Goal: Communication & Community: Ask a question

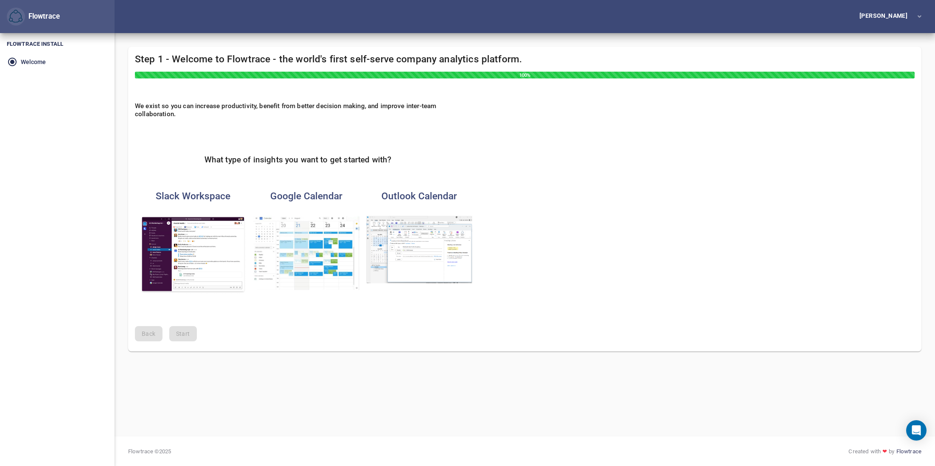
click at [311, 226] on img "button" at bounding box center [306, 253] width 106 height 74
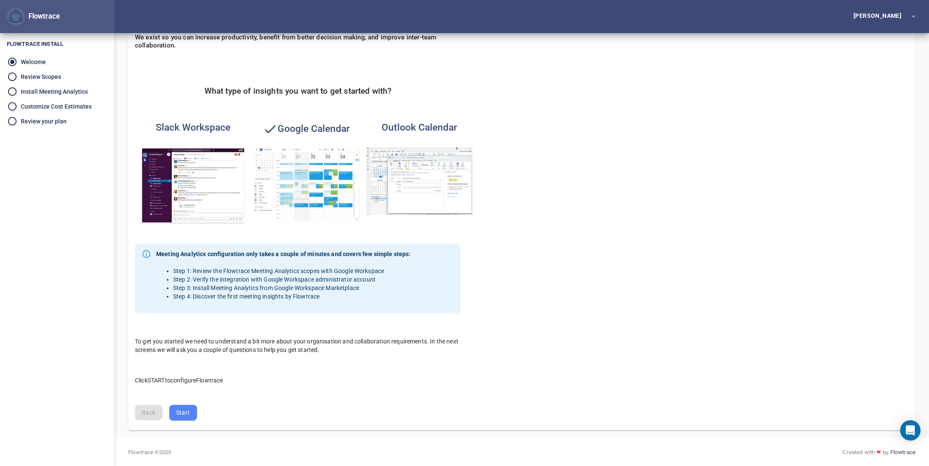
scroll to position [70, 0]
click at [180, 412] on span "Start" at bounding box center [183, 412] width 14 height 11
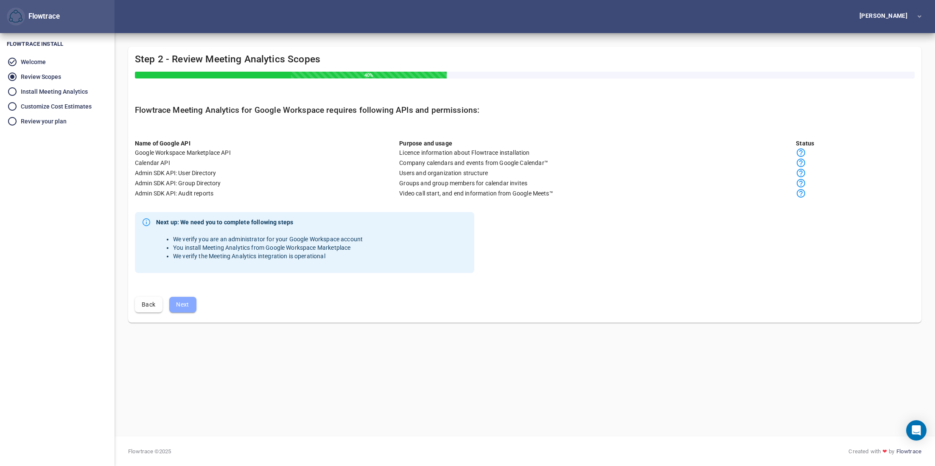
click at [184, 309] on span "Next" at bounding box center [183, 305] width 14 height 11
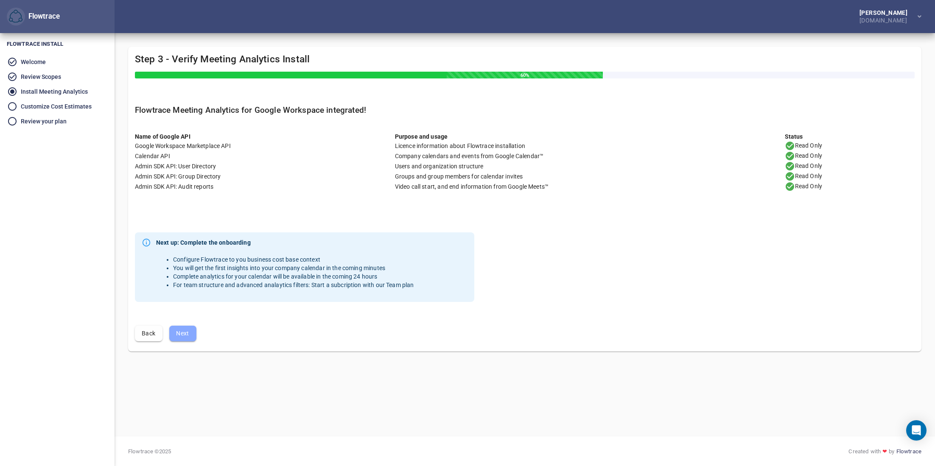
click at [188, 335] on span "Next" at bounding box center [183, 334] width 14 height 11
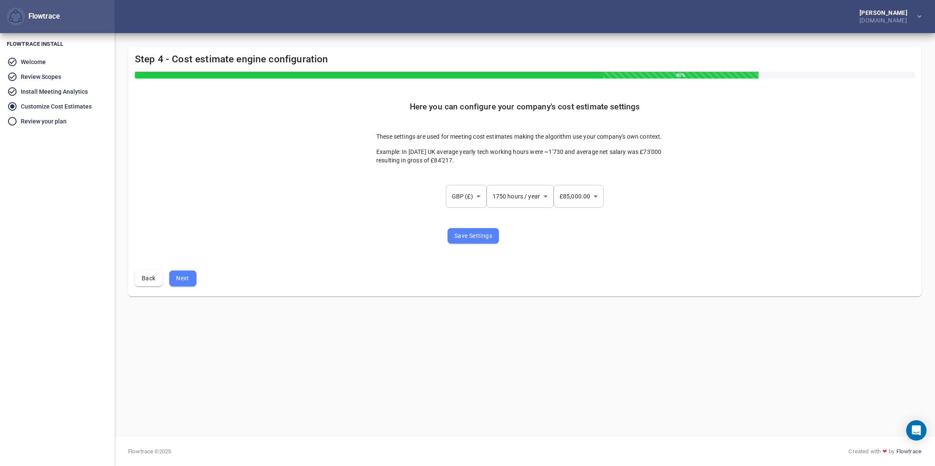
click at [457, 196] on body "Flowtrace Paul Chen venture30.com Flowtrace Flowtrace Install Welcome Review Sc…" at bounding box center [467, 233] width 935 height 466
click at [466, 169] on li "USD ($)" at bounding box center [474, 169] width 54 height 14
type input "***"
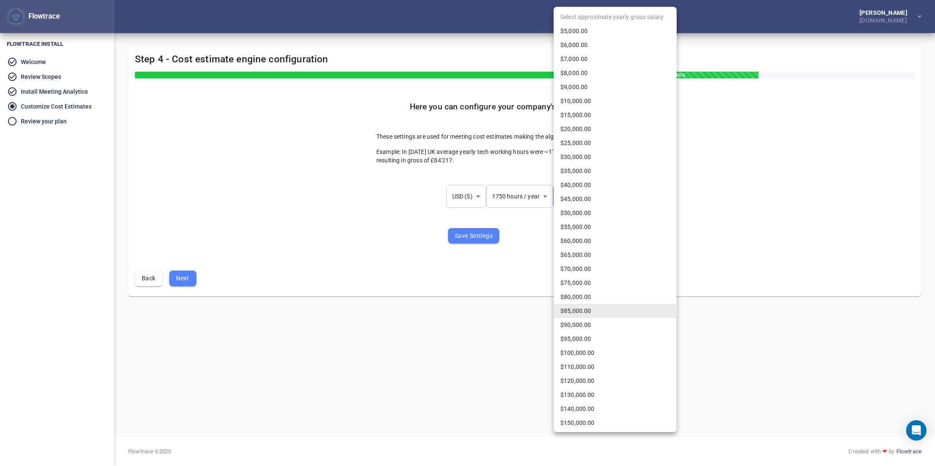
click at [580, 200] on body "Flowtrace Paul Chen venture30.com Flowtrace Flowtrace Install Welcome Review Sc…" at bounding box center [467, 233] width 935 height 466
click at [534, 236] on div at bounding box center [467, 233] width 935 height 466
click at [569, 199] on body "Flowtrace Paul Chen venture30.com Flowtrace Flowtrace Install Welcome Review Sc…" at bounding box center [467, 233] width 935 height 466
click at [522, 236] on div at bounding box center [467, 233] width 935 height 466
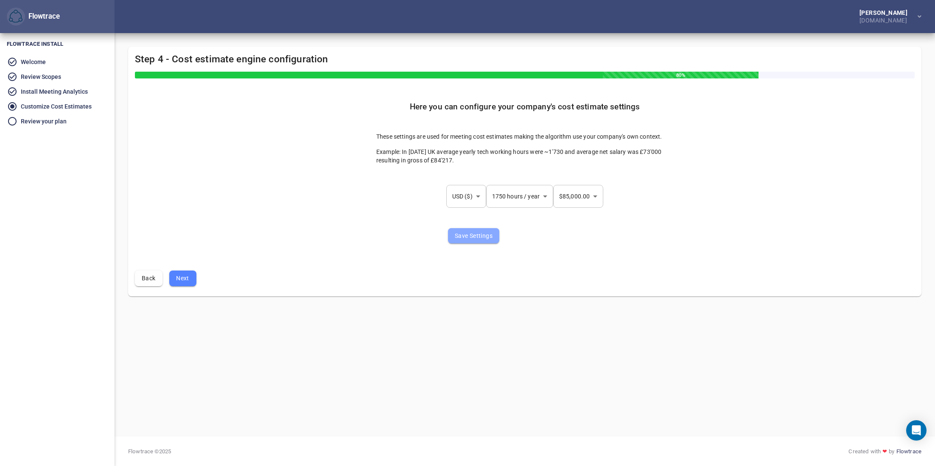
click at [472, 238] on span "Save Settings" at bounding box center [474, 236] width 38 height 11
click at [185, 279] on span "Next" at bounding box center [183, 278] width 14 height 11
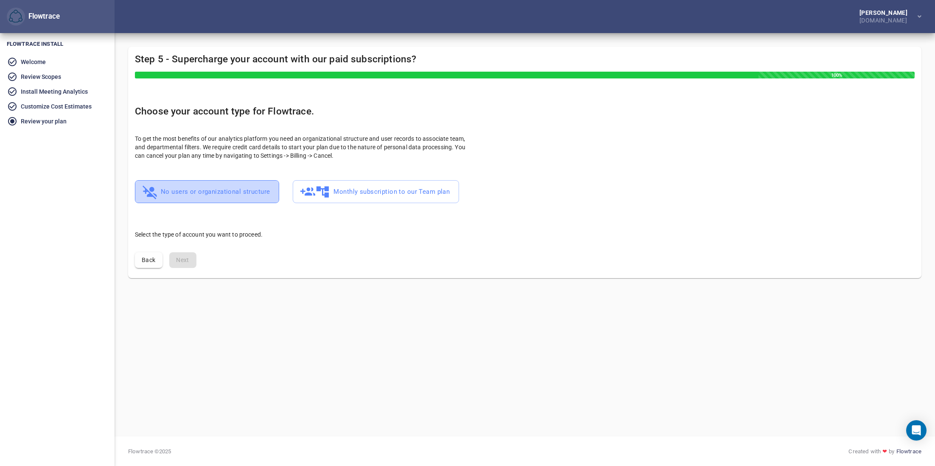
click at [245, 197] on span "No users or organizational structure" at bounding box center [207, 192] width 126 height 17
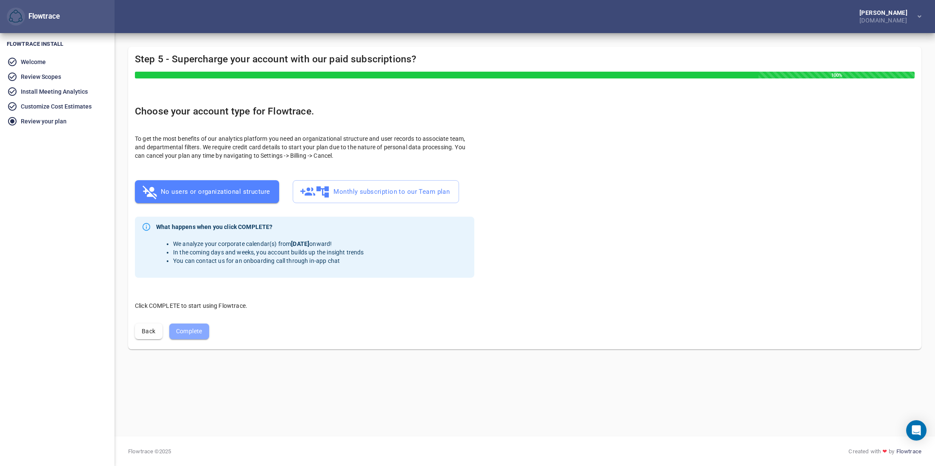
click at [188, 329] on span "Complete" at bounding box center [189, 331] width 26 height 11
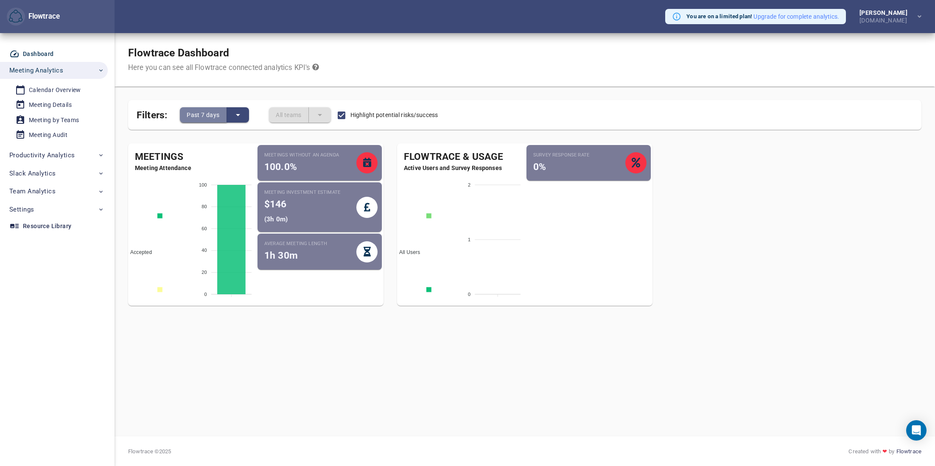
click at [219, 116] on button "Past 7 days" at bounding box center [203, 114] width 47 height 15
click at [215, 142] on li "Past 28 days" at bounding box center [206, 143] width 52 height 14
click at [58, 192] on span "Team Analytics" at bounding box center [56, 191] width 95 height 11
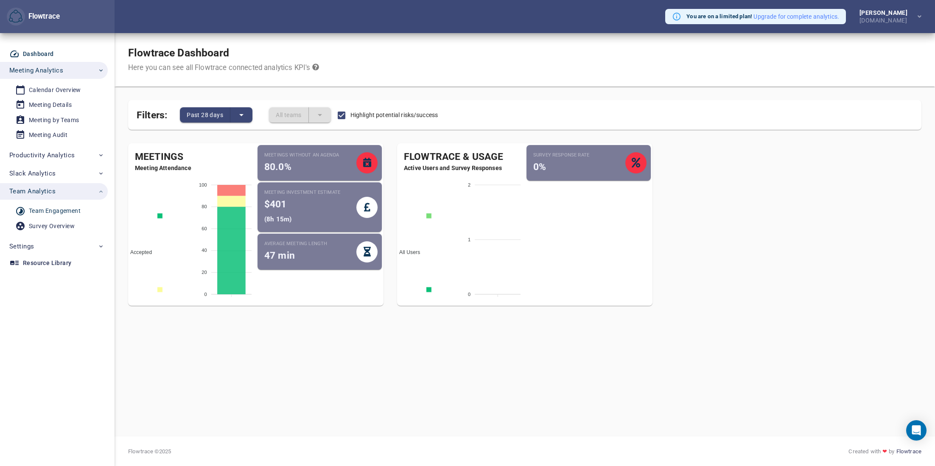
click at [66, 211] on div "Team Engagement" at bounding box center [55, 211] width 52 height 11
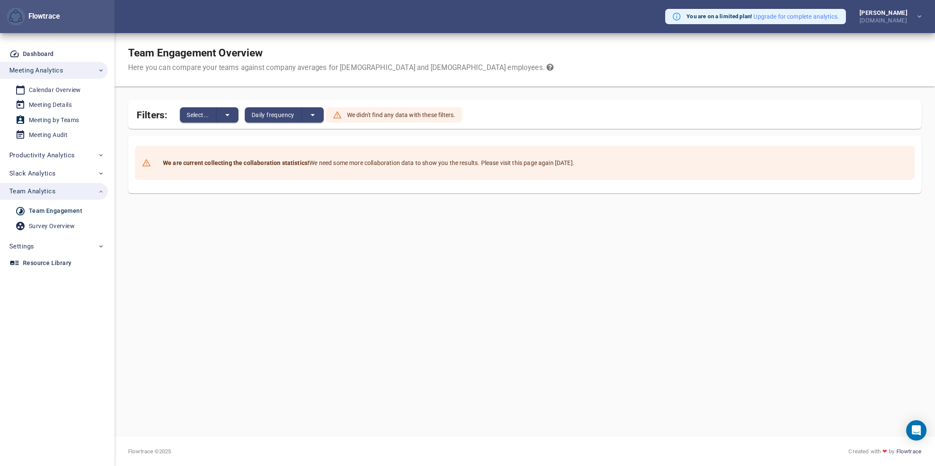
click at [65, 122] on div "Meeting by Teams" at bounding box center [54, 120] width 50 height 11
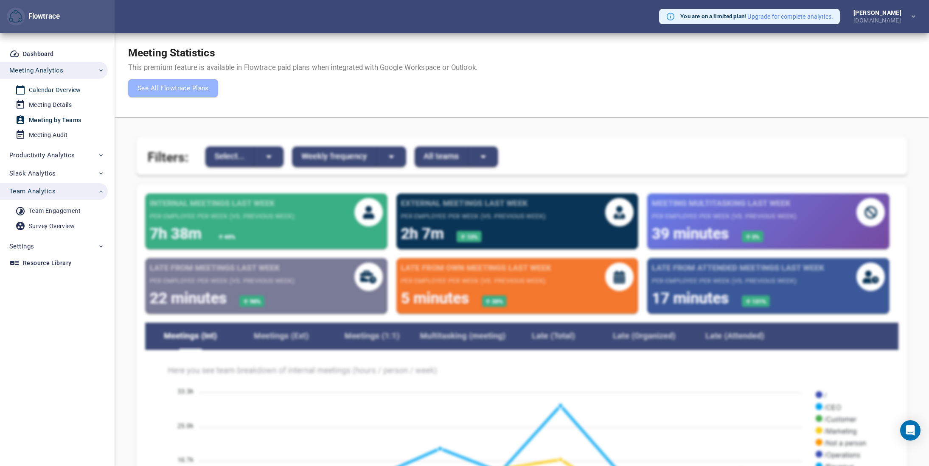
click at [50, 93] on div "Calendar Overview" at bounding box center [55, 90] width 52 height 11
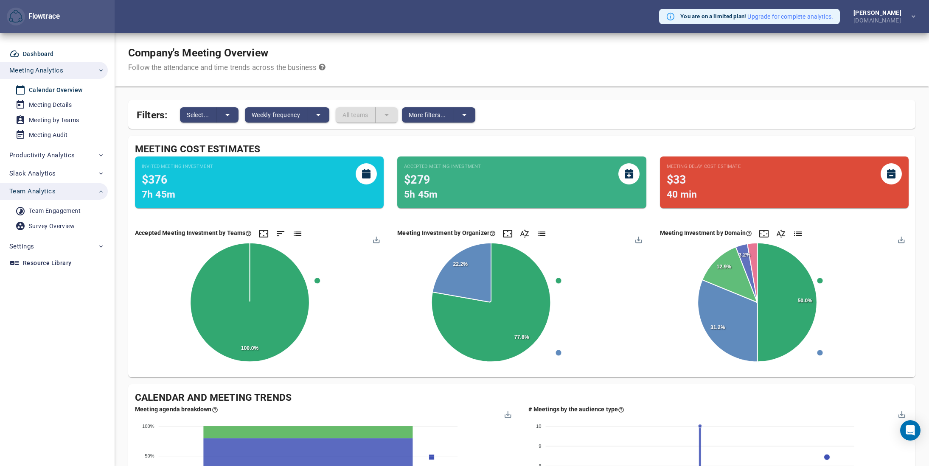
click at [37, 52] on div "Dashboard" at bounding box center [38, 54] width 31 height 11
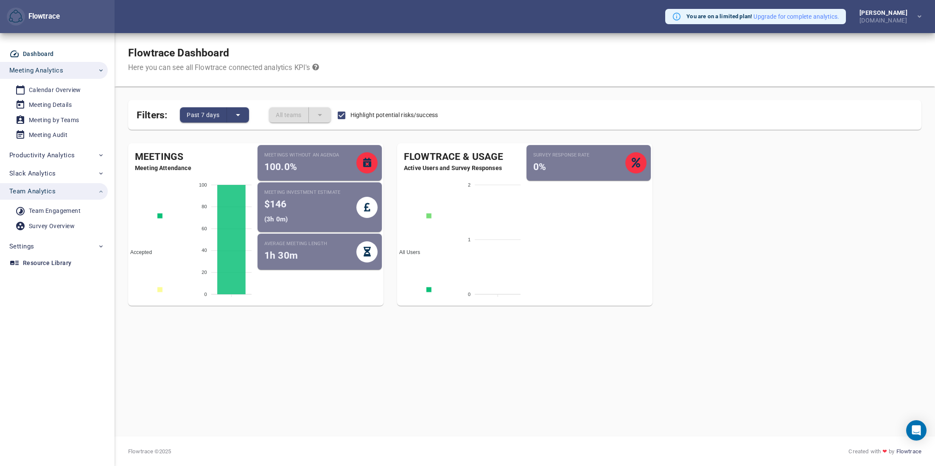
click at [429, 323] on span "Active Employees" at bounding box center [417, 326] width 48 height 6
click at [416, 250] on span "All Users" at bounding box center [406, 253] width 27 height 6
click at [235, 118] on icon "split button" at bounding box center [238, 115] width 10 height 10
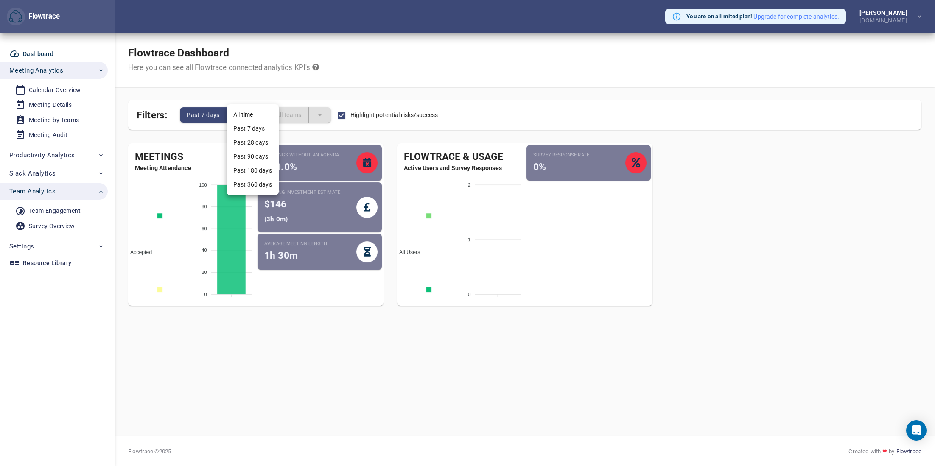
click at [254, 185] on li "Past 360 days" at bounding box center [253, 185] width 52 height 14
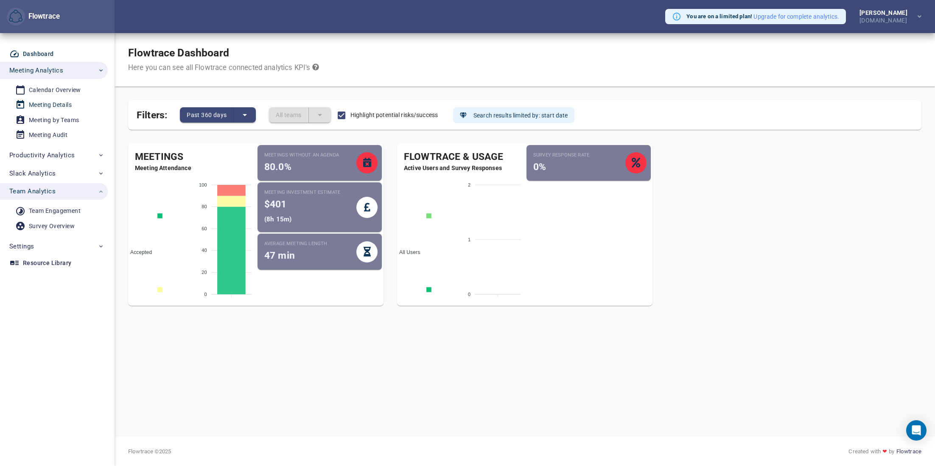
click at [54, 109] on div "Meeting Details" at bounding box center [50, 105] width 43 height 11
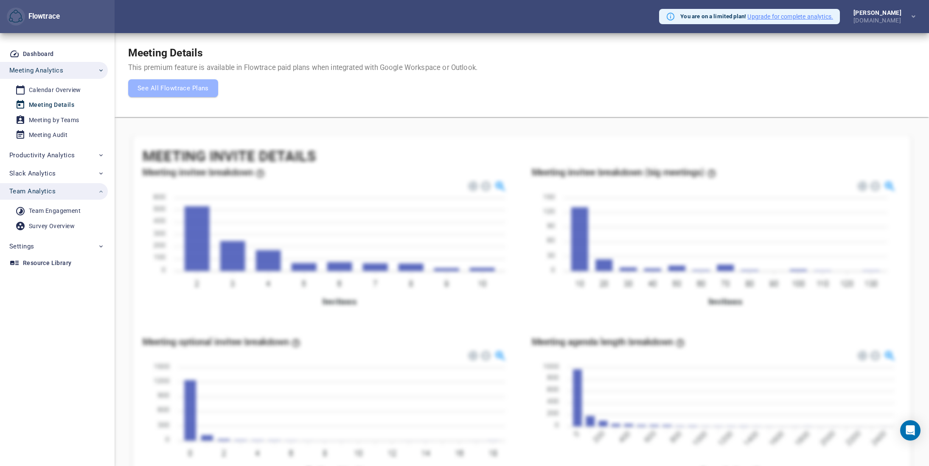
click at [793, 19] on button "Upgrade for complete analytics." at bounding box center [790, 16] width 86 height 8
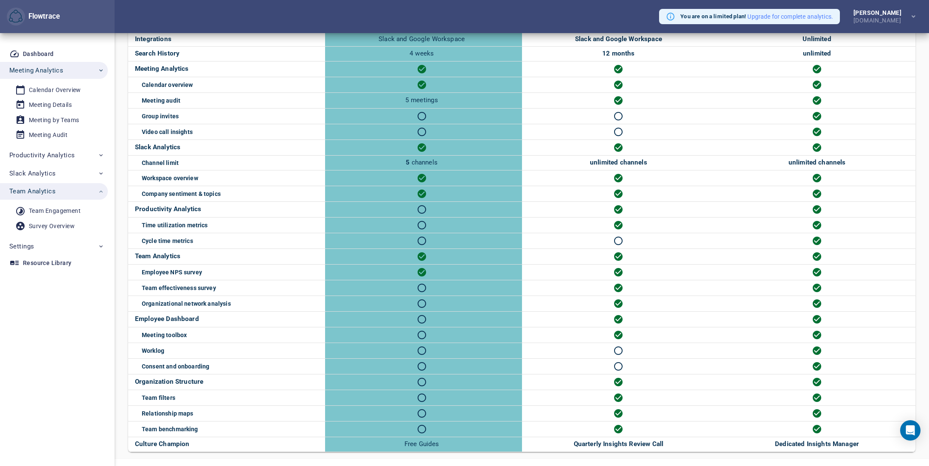
scroll to position [200, 0]
click at [424, 290] on icon at bounding box center [422, 288] width 8 height 8
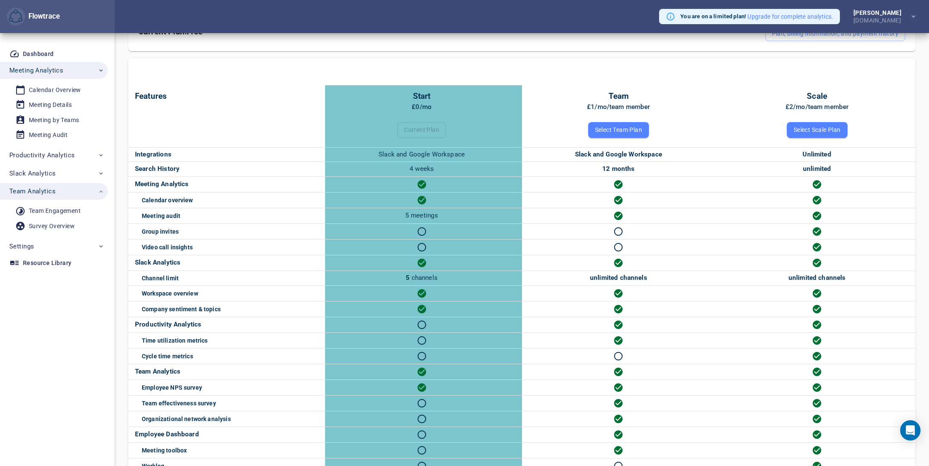
scroll to position [77, 0]
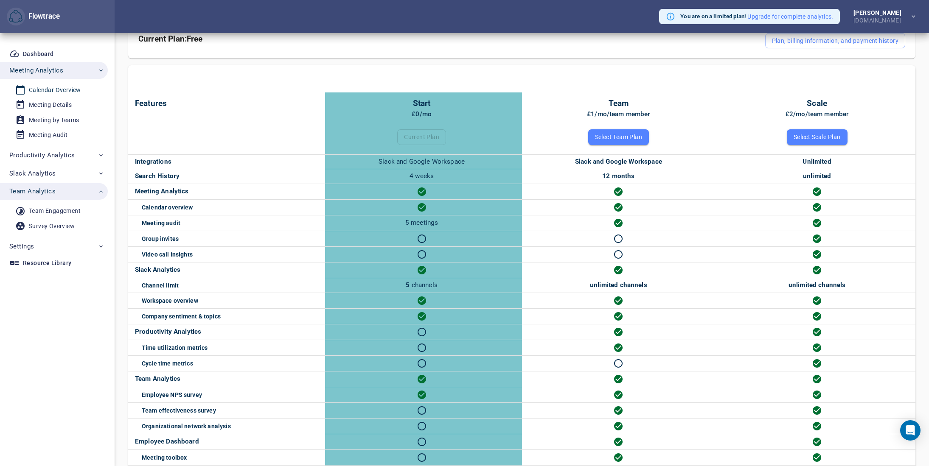
click at [73, 93] on div "Calendar Overview" at bounding box center [55, 90] width 52 height 11
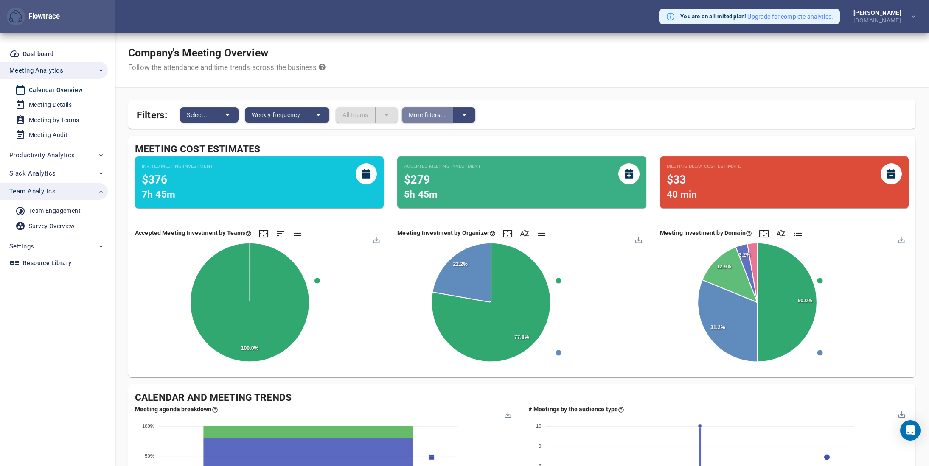
click at [440, 116] on span "More filters..." at bounding box center [427, 115] width 37 height 10
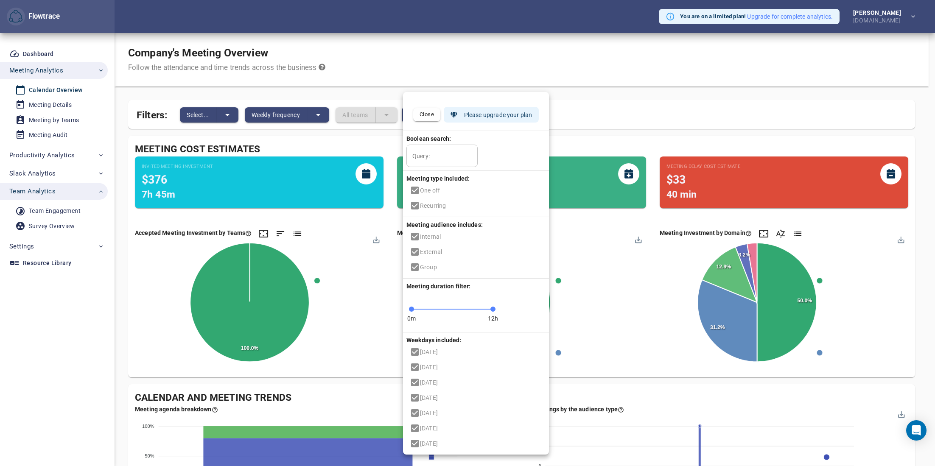
click at [414, 238] on ul "Close Please upgrade your plan Boolean search: Query: Query: Meeting type inclu…" at bounding box center [476, 273] width 146 height 363
click at [610, 94] on div at bounding box center [467, 233] width 935 height 466
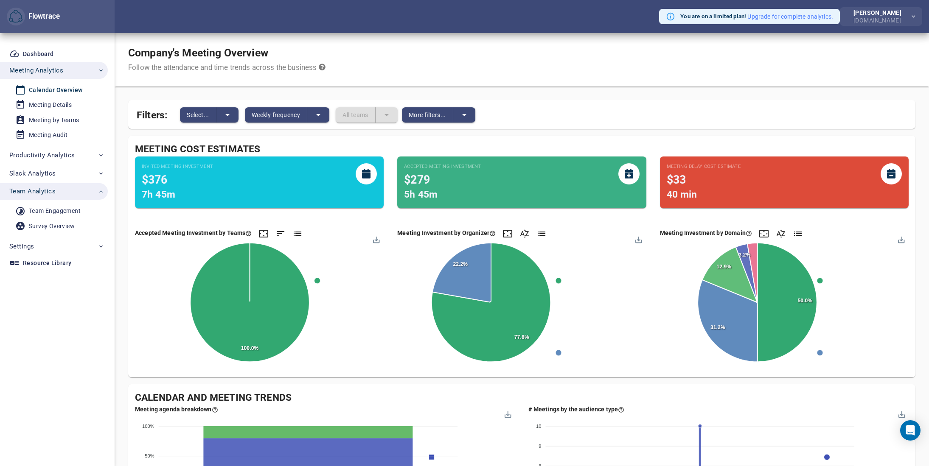
click at [876, 14] on div "Paul Chen" at bounding box center [879, 13] width 51 height 6
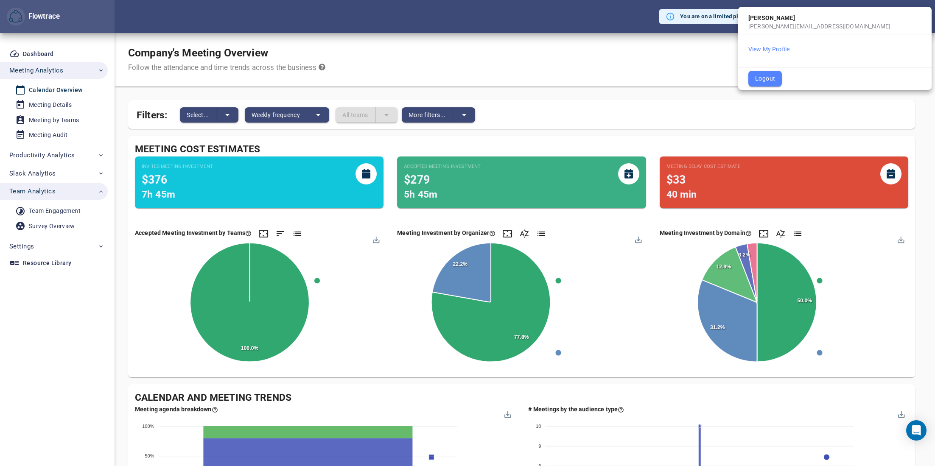
click at [697, 57] on div at bounding box center [467, 233] width 935 height 466
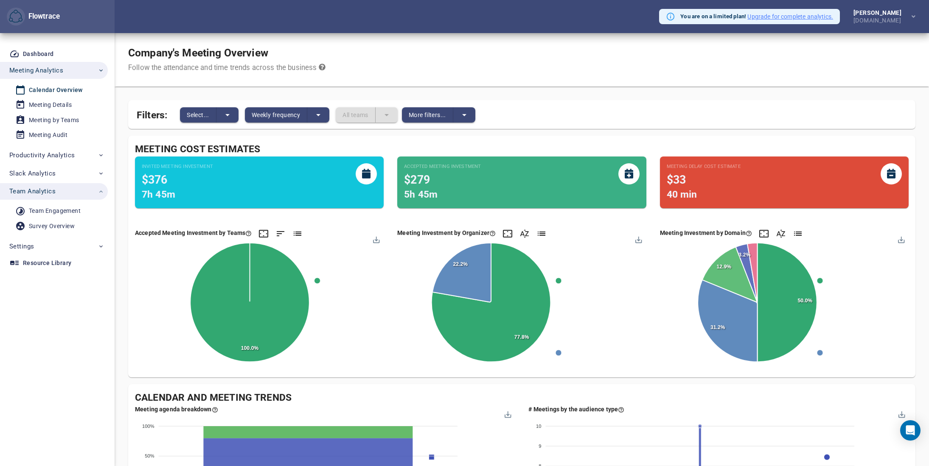
click at [774, 16] on button "Upgrade for complete analytics." at bounding box center [790, 16] width 86 height 8
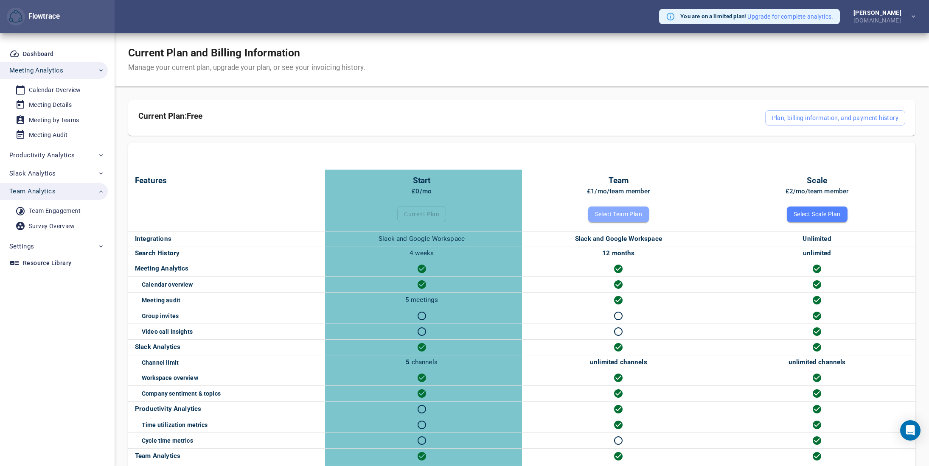
click at [616, 216] on span "Select Team Plan" at bounding box center [618, 214] width 47 height 10
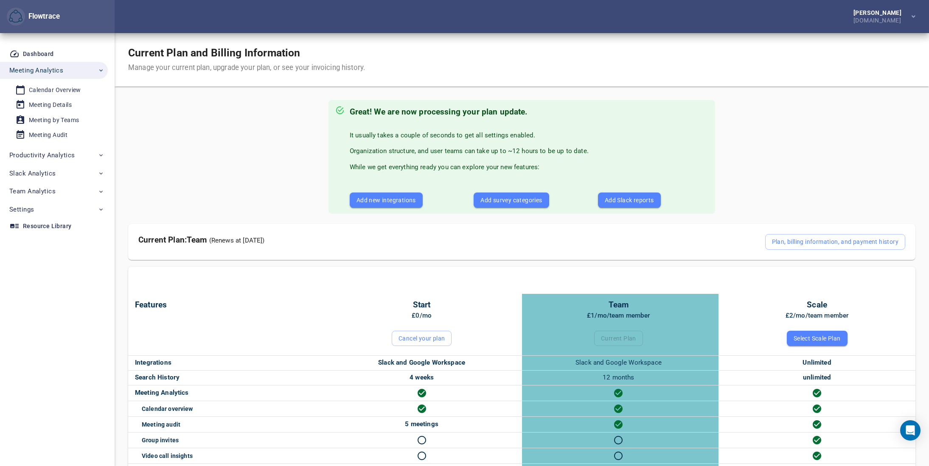
click at [402, 199] on span "Add new integrations" at bounding box center [386, 200] width 59 height 10
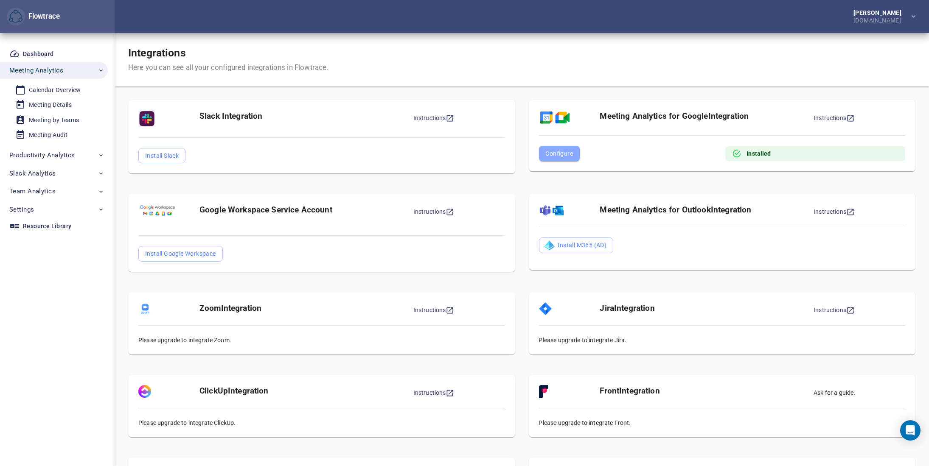
click at [575, 154] on button "Configure" at bounding box center [559, 153] width 41 height 15
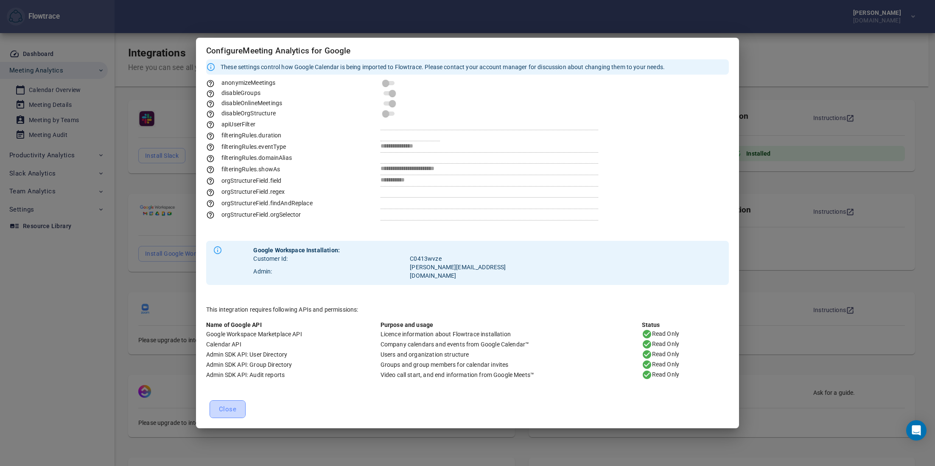
click at [228, 411] on button "Close" at bounding box center [228, 410] width 36 height 18
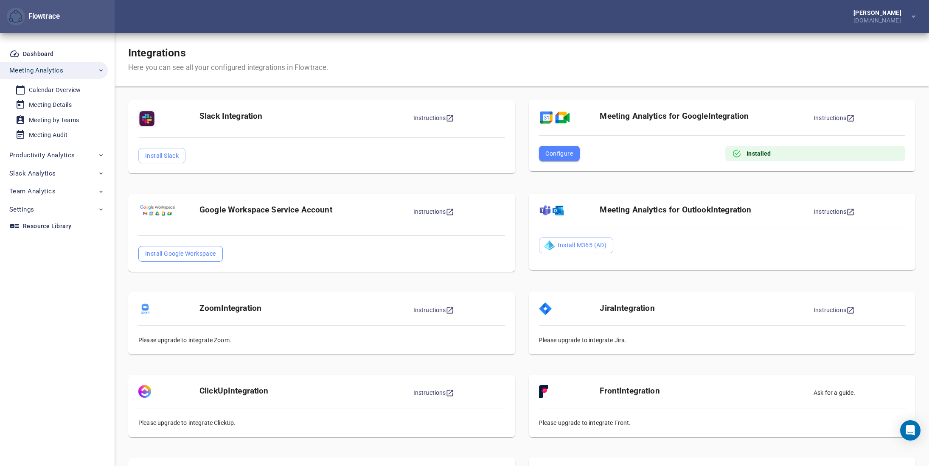
click at [172, 252] on span "Install Google Workspace" at bounding box center [180, 254] width 71 height 10
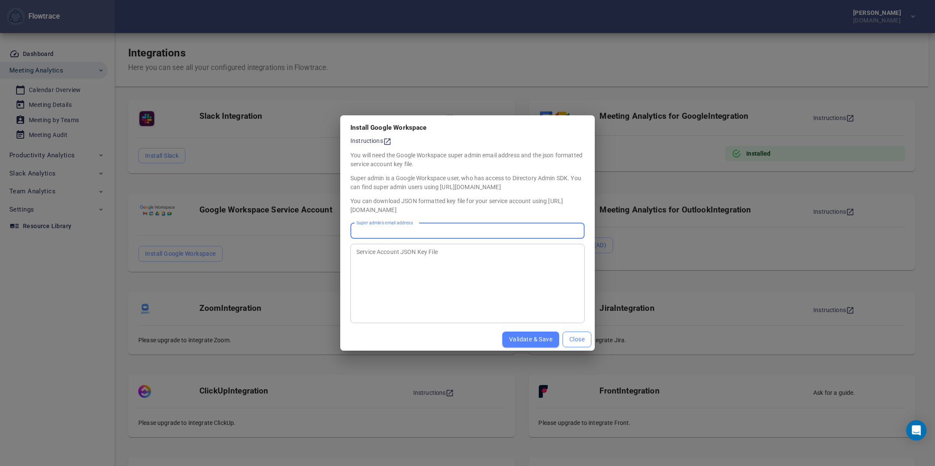
click at [576, 342] on span "Close" at bounding box center [577, 339] width 15 height 11
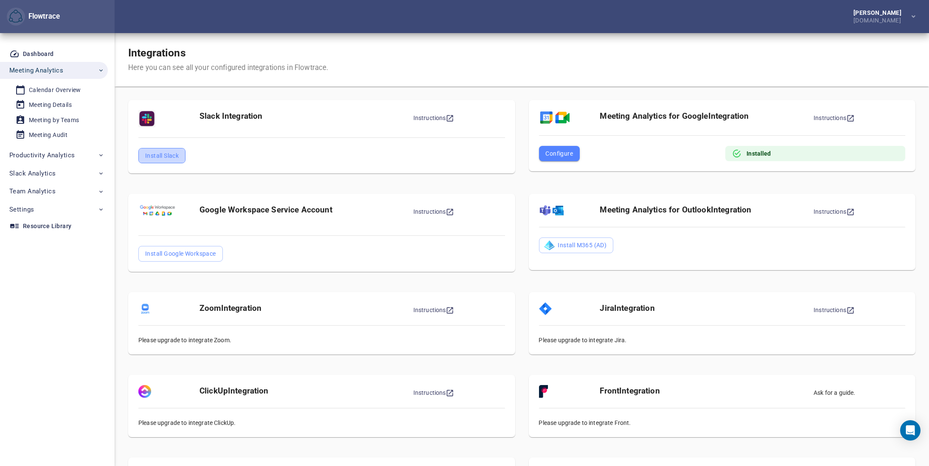
click at [165, 158] on span "Install Slack" at bounding box center [162, 156] width 34 height 10
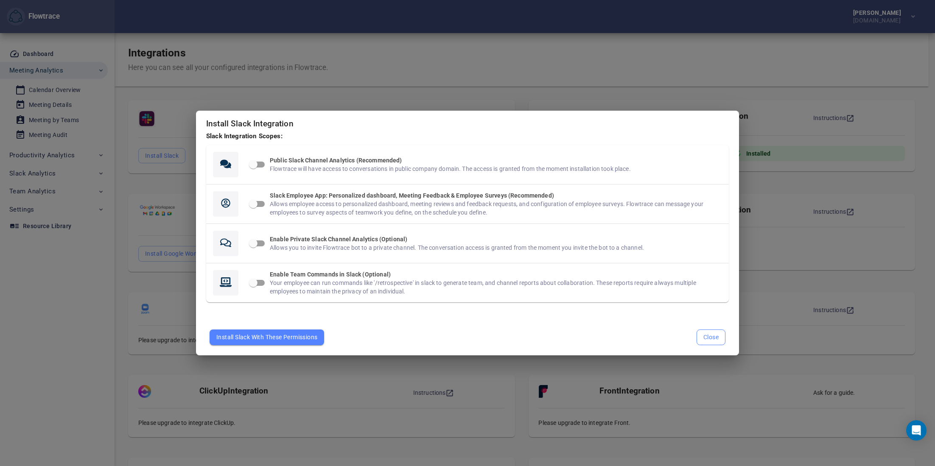
click at [705, 339] on span "Close" at bounding box center [711, 337] width 15 height 11
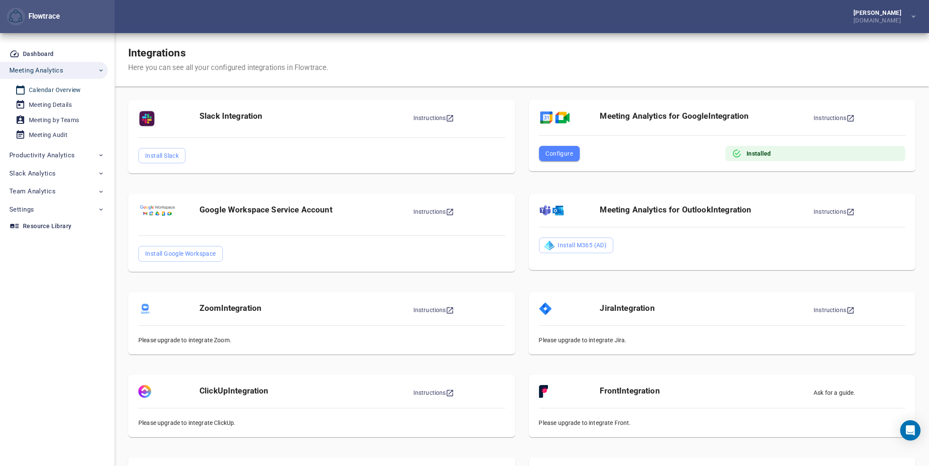
click at [75, 94] on div "Calendar Overview" at bounding box center [55, 90] width 52 height 11
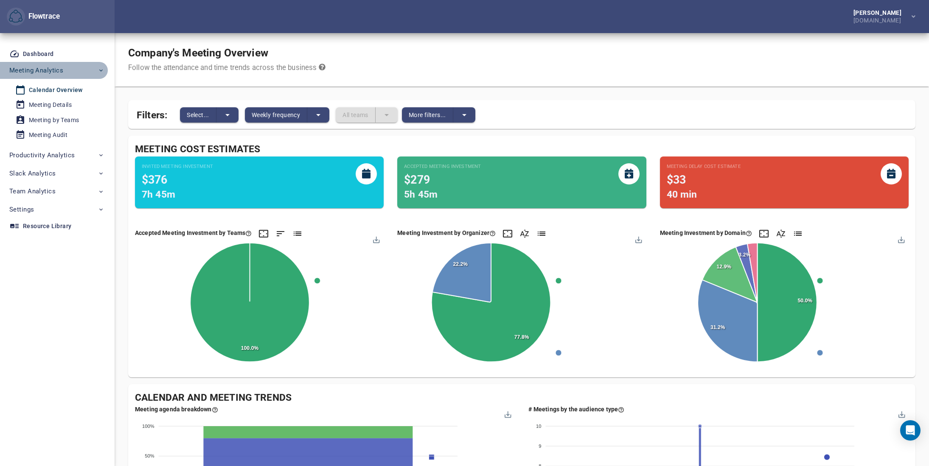
click at [34, 65] on span "Meeting Analytics" at bounding box center [36, 70] width 54 height 11
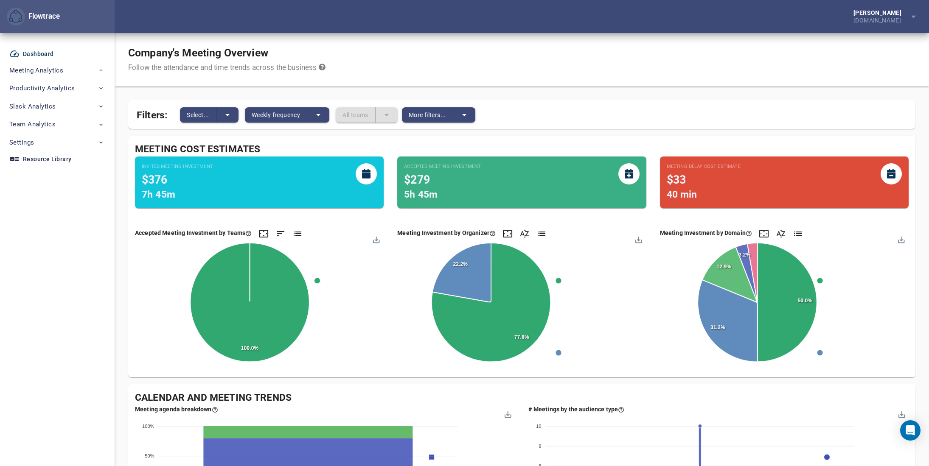
click at [38, 56] on div "Dashboard" at bounding box center [38, 54] width 31 height 11
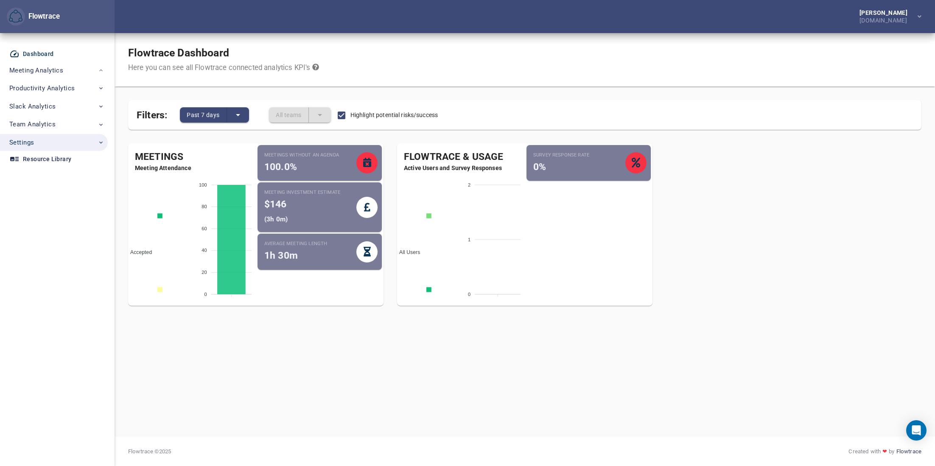
click at [43, 144] on span "Settings" at bounding box center [56, 142] width 95 height 11
click at [53, 161] on div "User Management" at bounding box center [54, 162] width 51 height 11
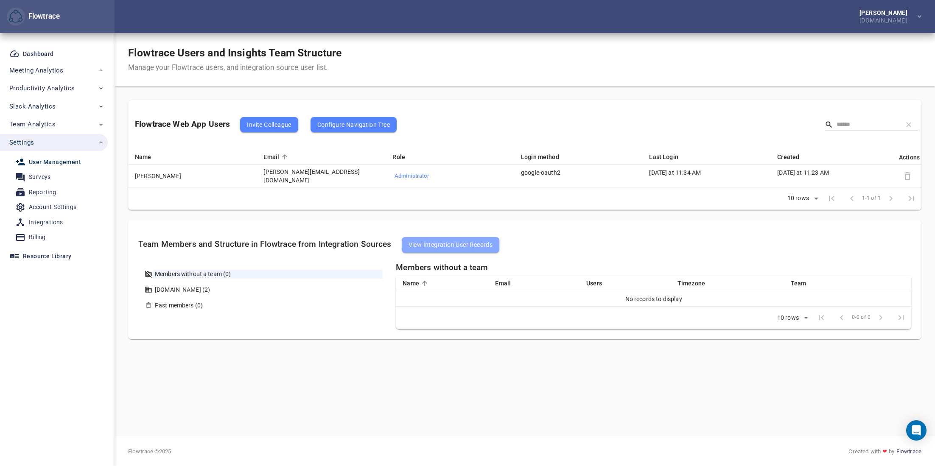
click at [453, 243] on span "View Integration User Records" at bounding box center [451, 245] width 84 height 10
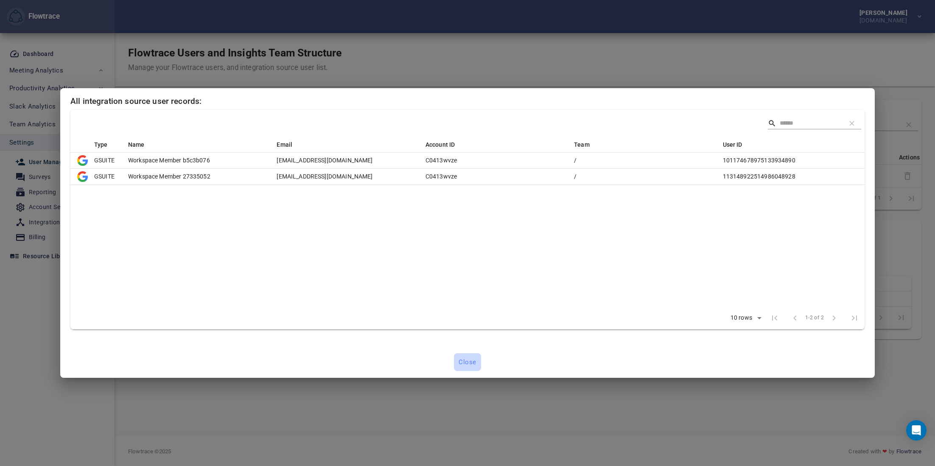
click at [468, 368] on span "Close" at bounding box center [468, 362] width 18 height 11
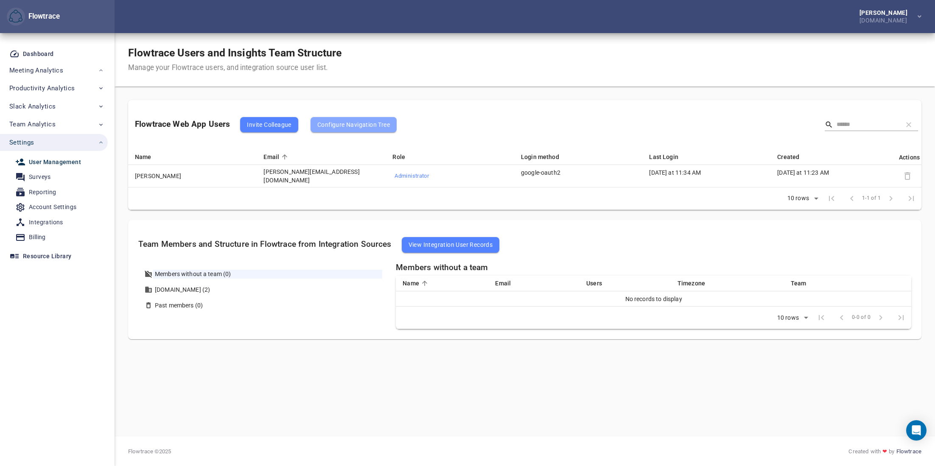
click at [377, 125] on span "Configure Navigation Tree" at bounding box center [353, 125] width 73 height 10
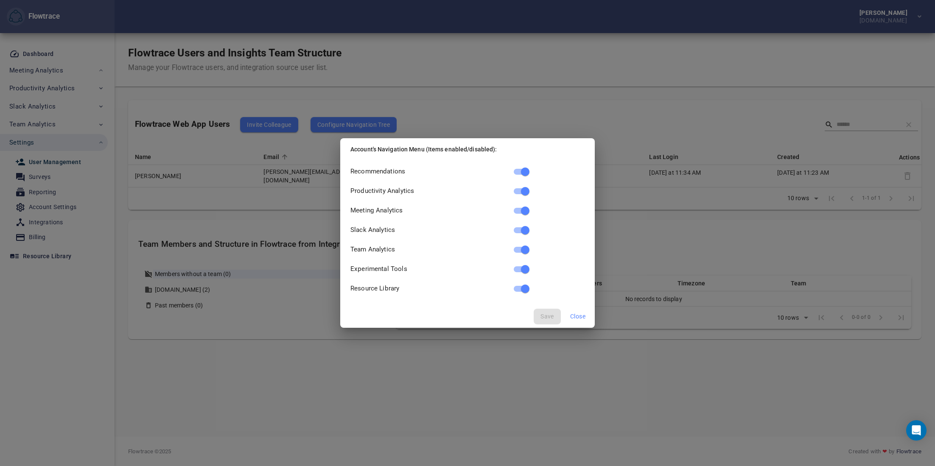
click at [576, 316] on span "Close" at bounding box center [577, 317] width 15 height 11
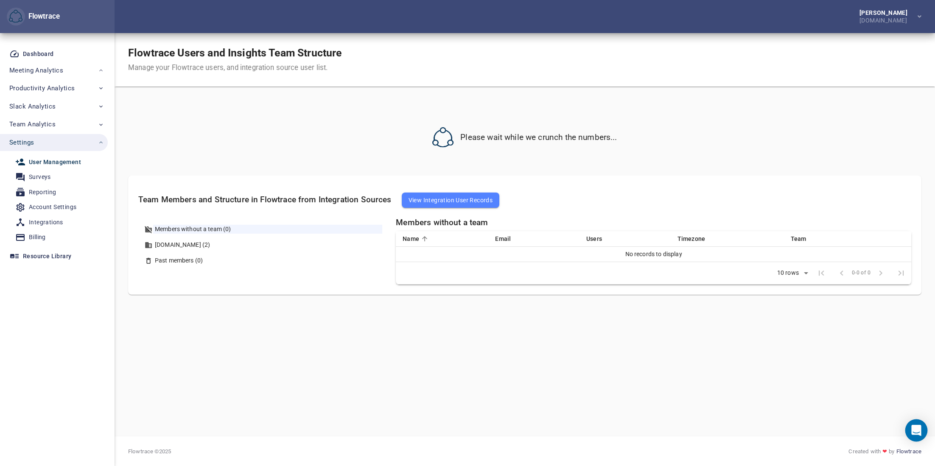
click at [910, 429] on div "Open Intercom Messenger" at bounding box center [917, 431] width 22 height 22
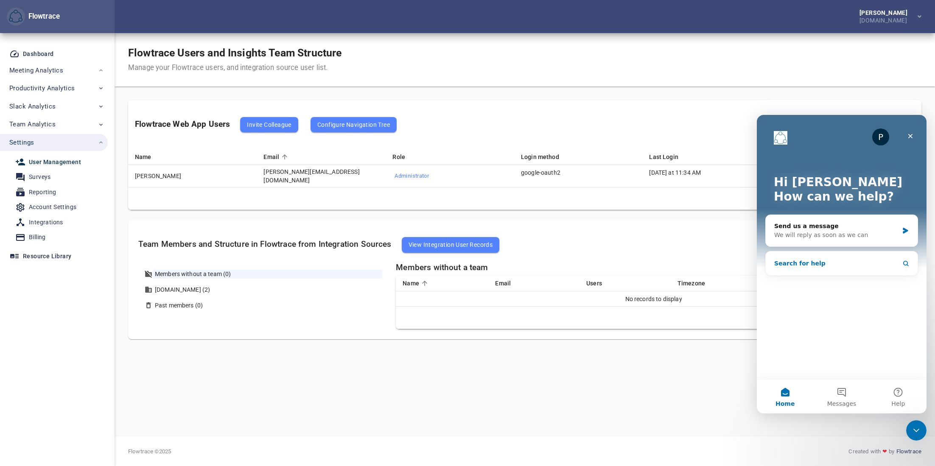
click at [800, 264] on span "Search for help" at bounding box center [800, 263] width 51 height 9
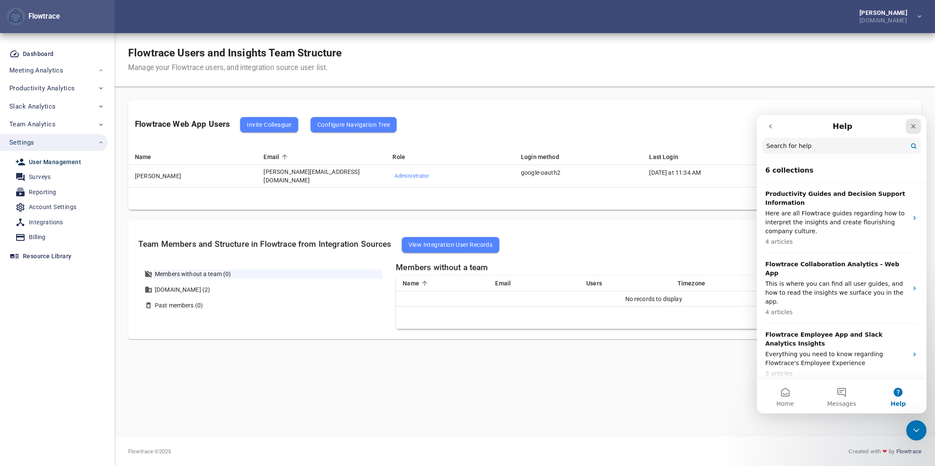
click at [919, 127] on div "Close" at bounding box center [913, 126] width 15 height 15
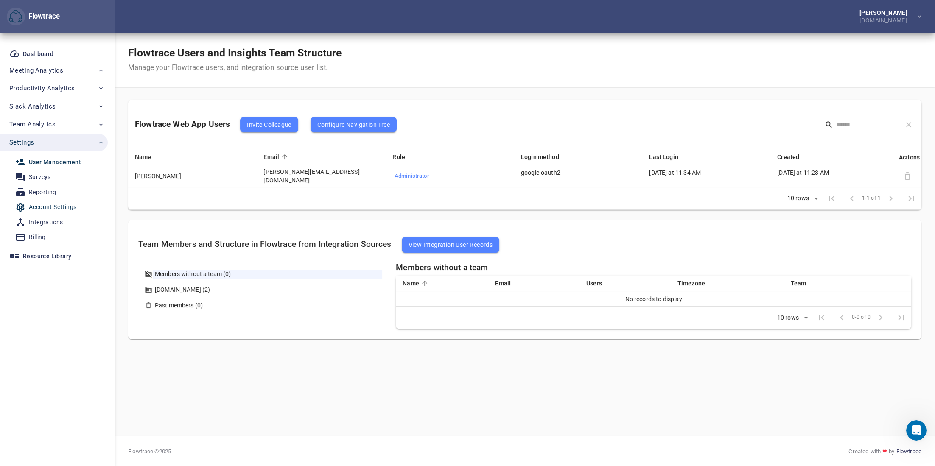
click at [52, 210] on div "Account Settings" at bounding box center [53, 207] width 48 height 11
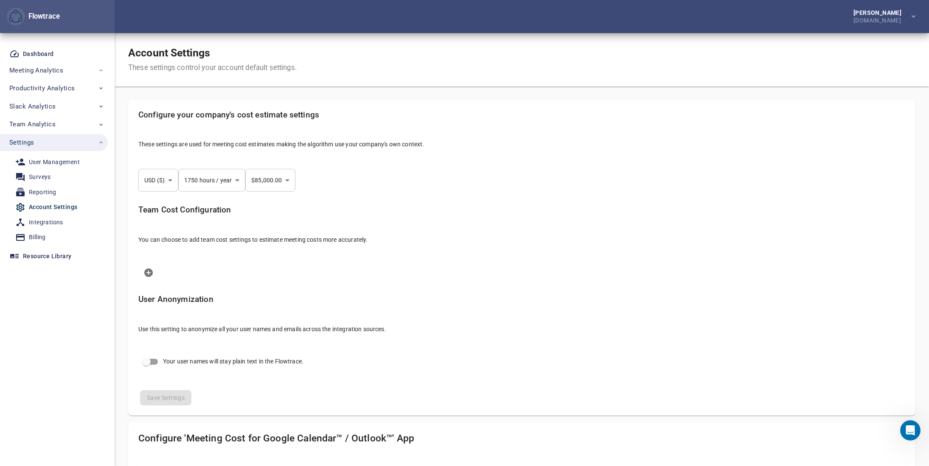
select select "***"
click at [48, 162] on div "User Management" at bounding box center [54, 162] width 51 height 11
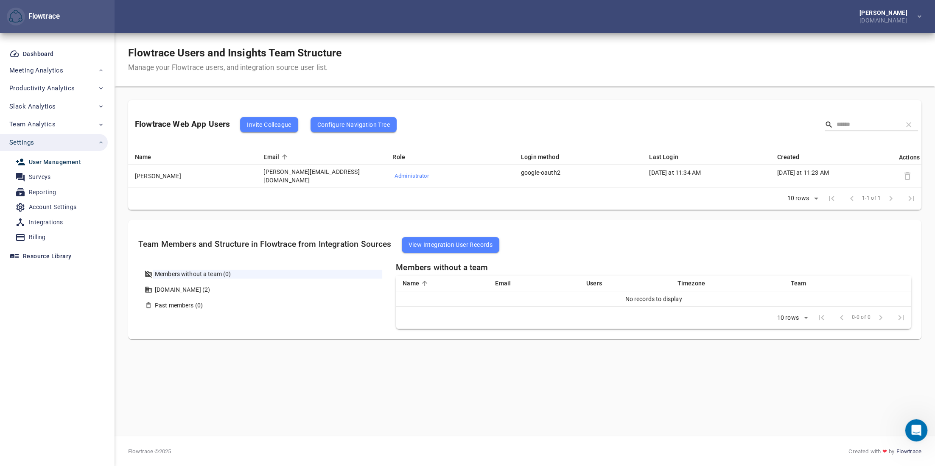
click at [920, 437] on div "Open Intercom Messenger" at bounding box center [916, 430] width 28 height 28
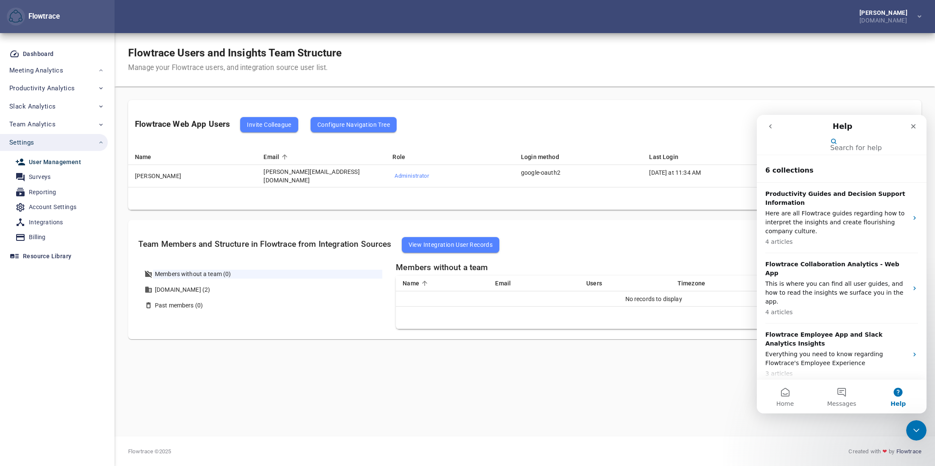
click at [813, 146] on input "Search for help" at bounding box center [797, 144] width 68 height 7
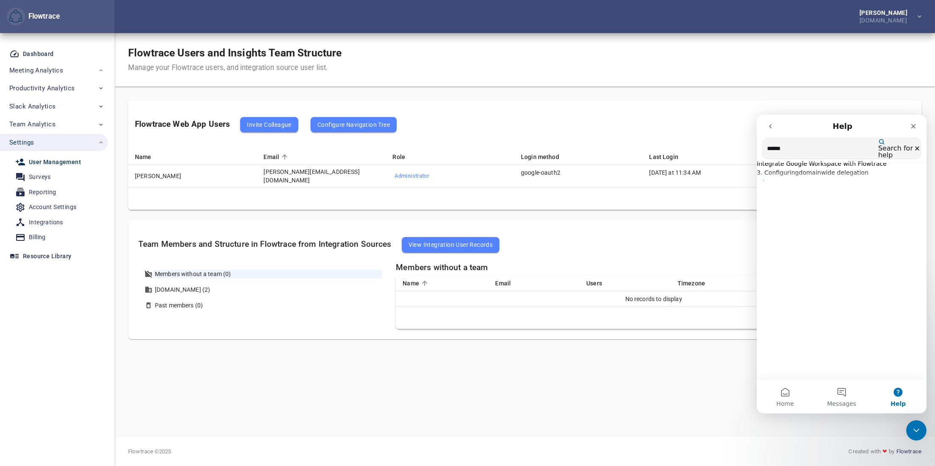
type input "******"
click at [816, 176] on span "domain" at bounding box center [810, 172] width 22 height 7
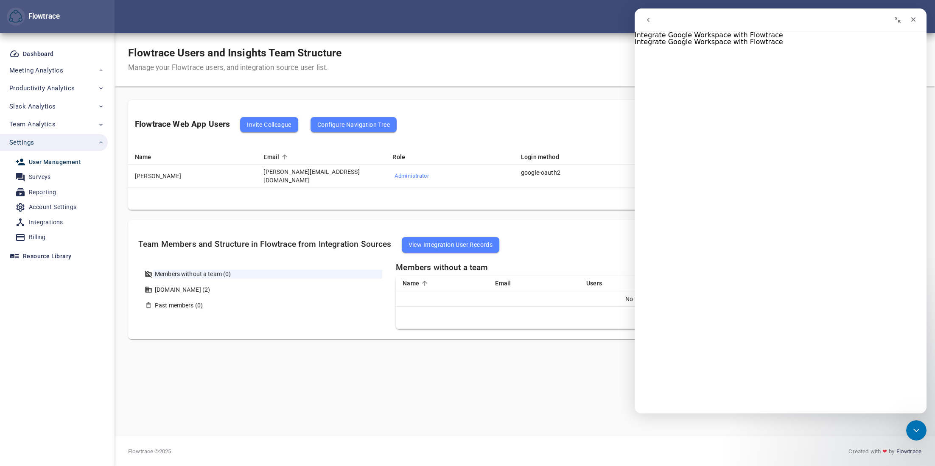
scroll to position [560, 0]
click at [917, 22] on icon "Close" at bounding box center [913, 19] width 7 height 7
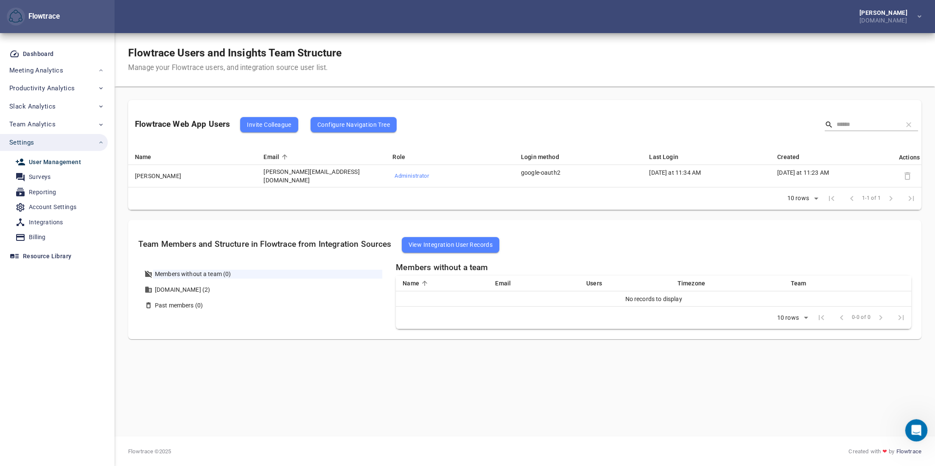
click at [915, 430] on icon "Open Intercom Messenger" at bounding box center [916, 430] width 14 height 14
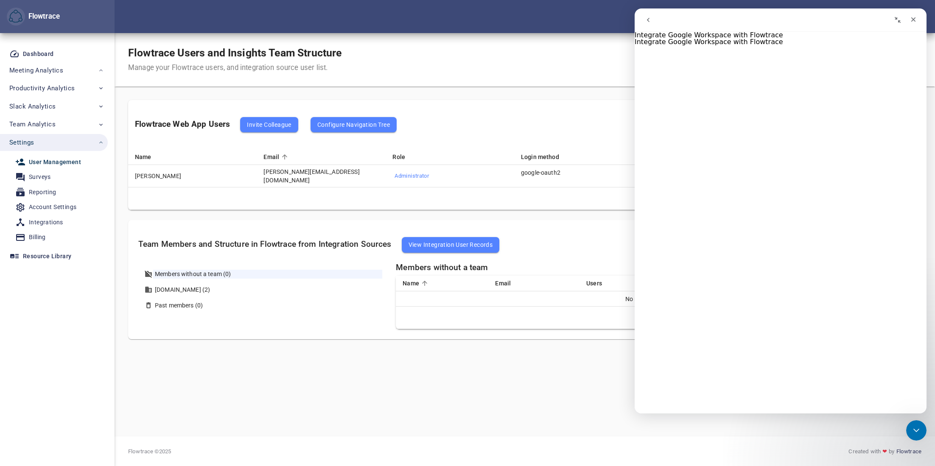
scroll to position [0, 0]
drag, startPoint x: 652, startPoint y: 21, endPoint x: 654, endPoint y: 26, distance: 5.0
click at [652, 22] on button "go back" at bounding box center [648, 20] width 16 height 16
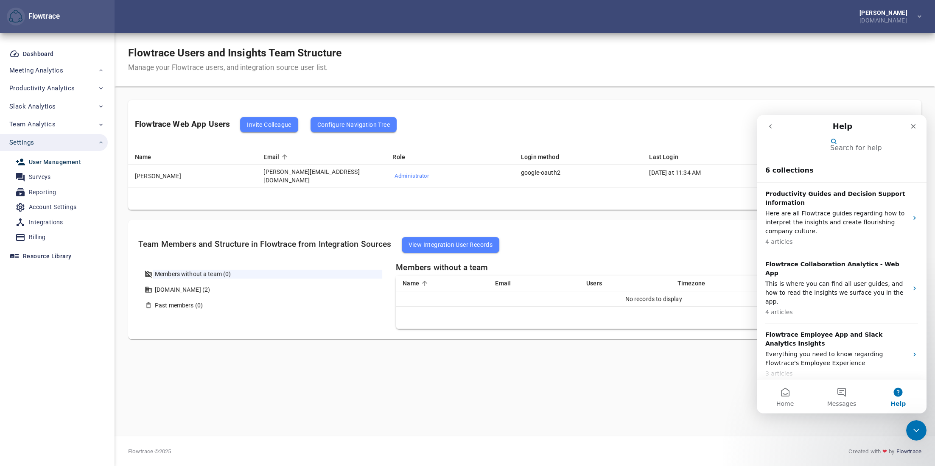
click at [768, 126] on icon "go back" at bounding box center [770, 126] width 7 height 7
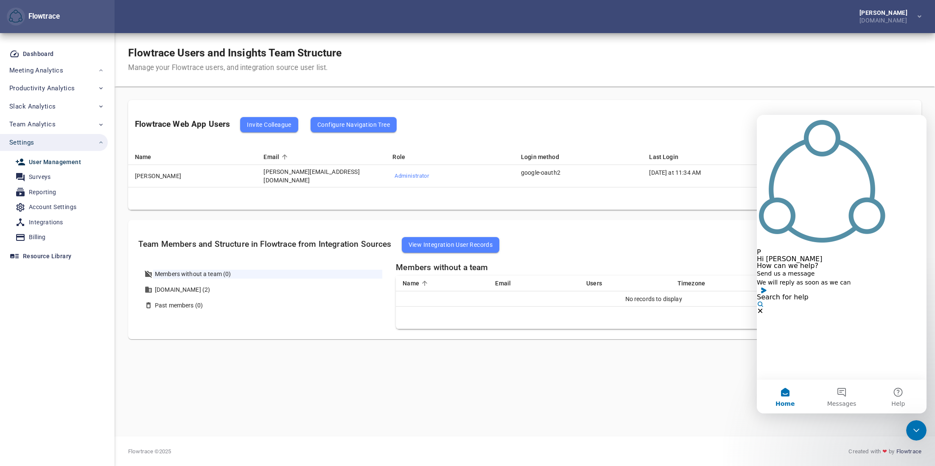
click at [807, 270] on div "Send us a message" at bounding box center [842, 274] width 170 height 9
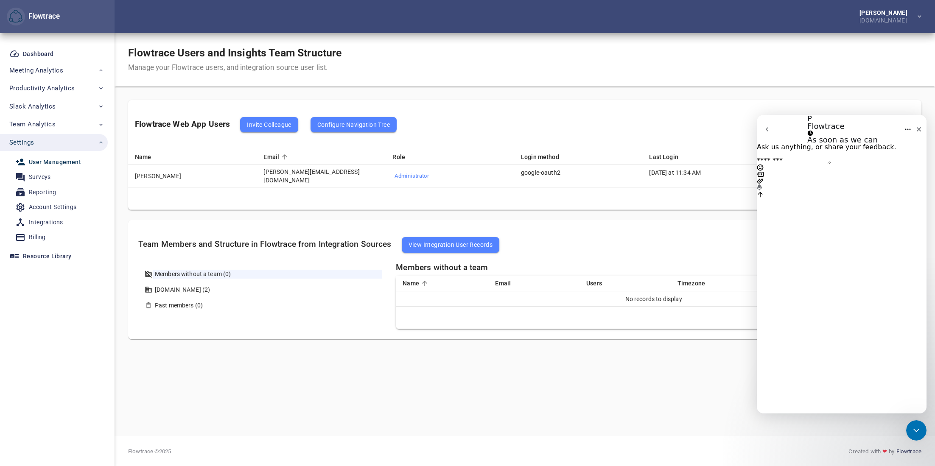
click at [786, 164] on textarea "Message…" at bounding box center [794, 160] width 74 height 7
type textarea "*"
click at [794, 189] on textarea "**********" at bounding box center [834, 172] width 155 height 31
type textarea "**********"
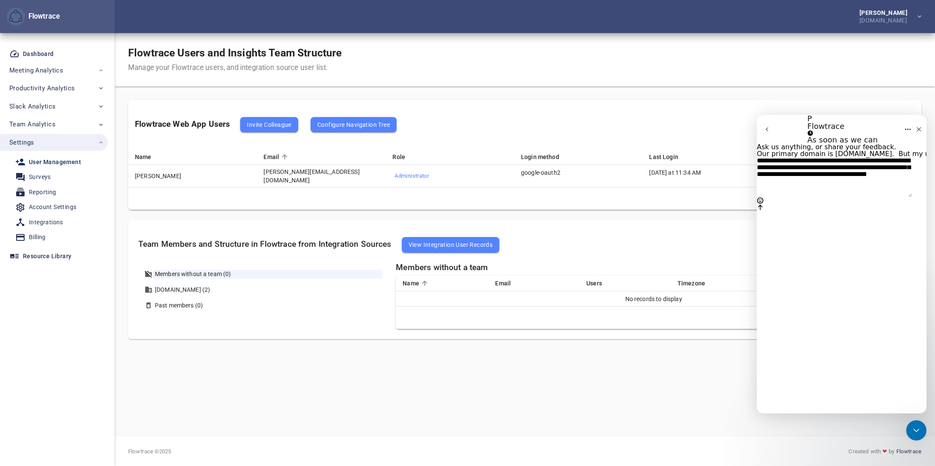
click at [831, 197] on textarea "**********" at bounding box center [834, 177] width 155 height 40
type textarea "****"
type textarea "*"
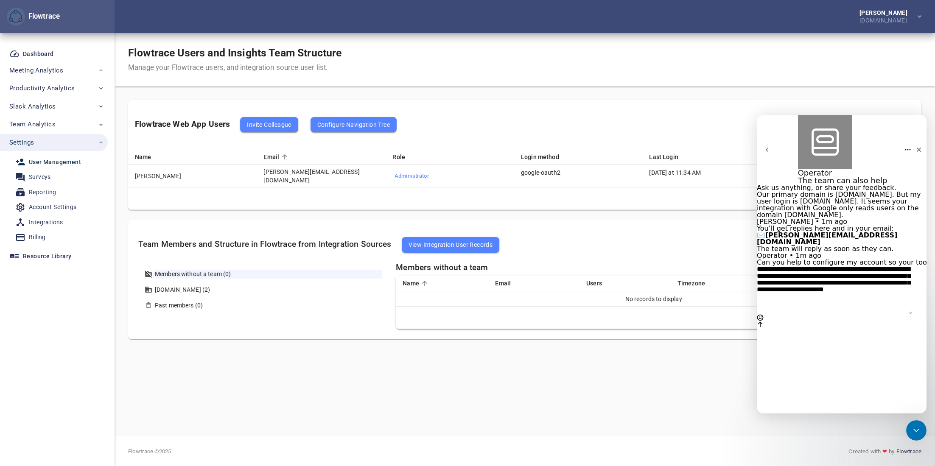
type textarea "**********"
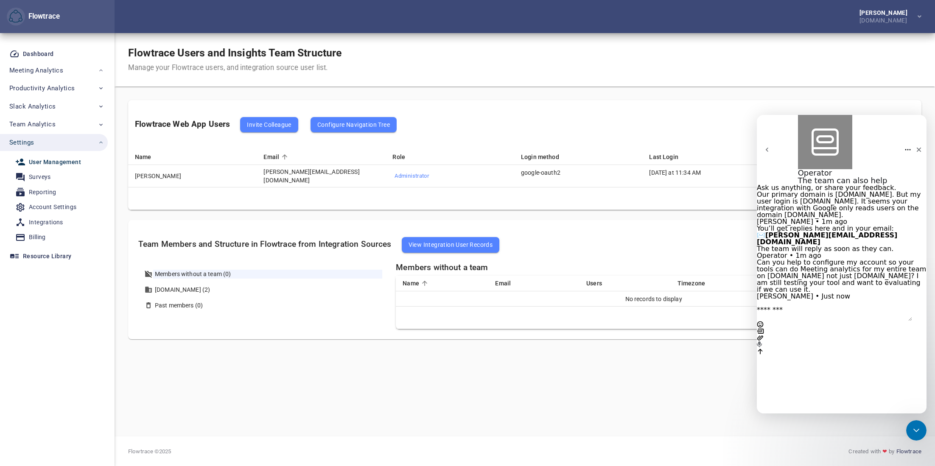
click at [60, 164] on div "User Management" at bounding box center [55, 162] width 52 height 11
click at [444, 242] on span "View Integration User Records" at bounding box center [451, 245] width 84 height 10
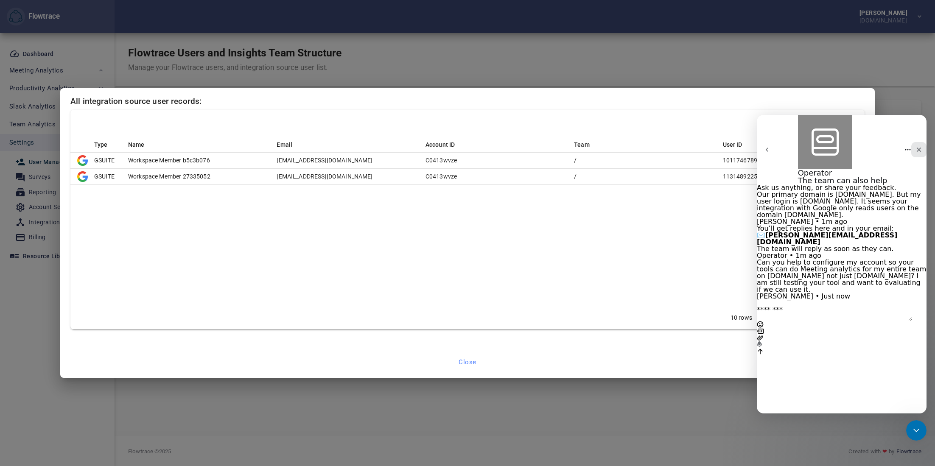
click at [916, 146] on icon "Close" at bounding box center [919, 149] width 7 height 7
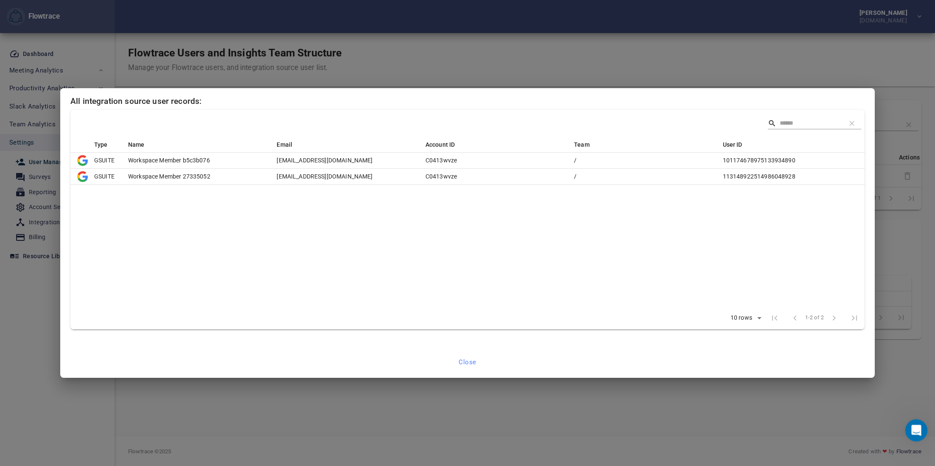
click at [909, 427] on div "Open Intercom Messenger" at bounding box center [916, 430] width 28 height 28
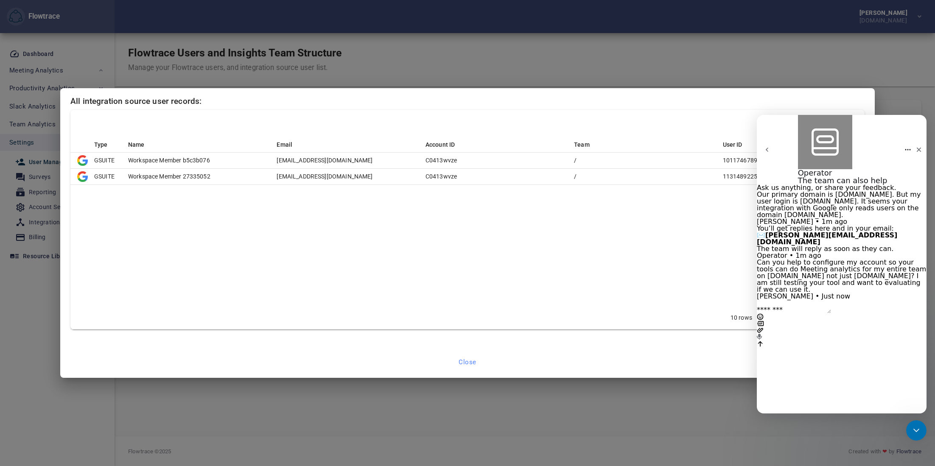
click at [795, 314] on textarea "Message…" at bounding box center [794, 310] width 74 height 7
click at [794, 314] on textarea "Message…" at bounding box center [794, 310] width 74 height 7
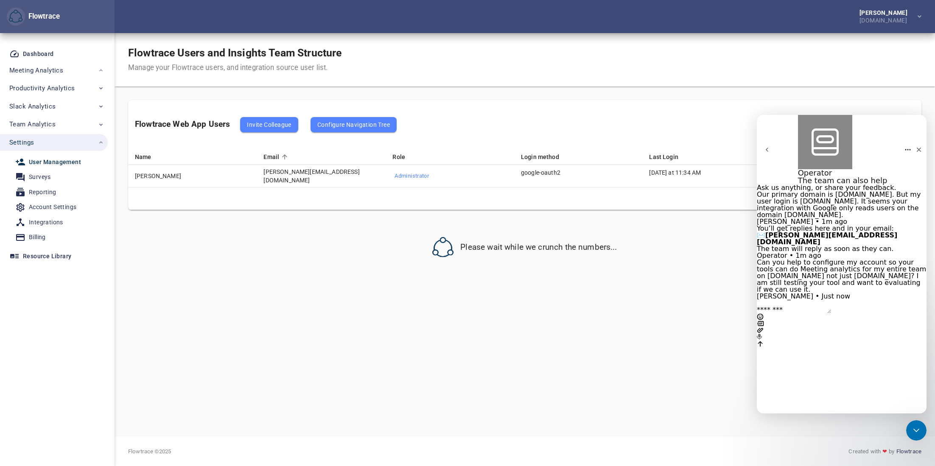
click at [793, 314] on textarea "Message…" at bounding box center [794, 310] width 74 height 7
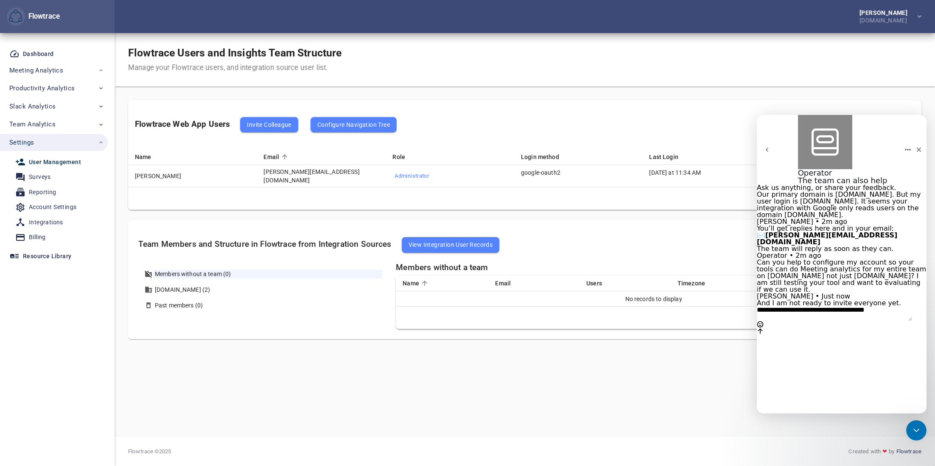
type textarea "**********"
click at [764, 335] on icon "Send a message…" at bounding box center [760, 331] width 7 height 7
click at [383, 368] on div "Flowtrace Users and Insights Team Structure Manage your Flowtrace users, and in…" at bounding box center [525, 238] width 794 height 383
drag, startPoint x: 916, startPoint y: 130, endPoint x: 1605, endPoint y: 303, distance: 710.6
click at [916, 142] on div "Close" at bounding box center [919, 149] width 15 height 15
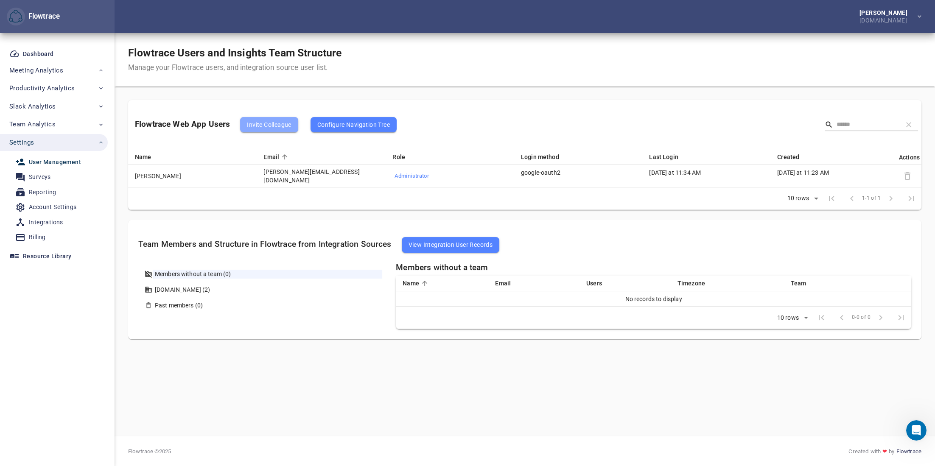
click at [286, 124] on span "Invite Colleague" at bounding box center [269, 125] width 44 height 10
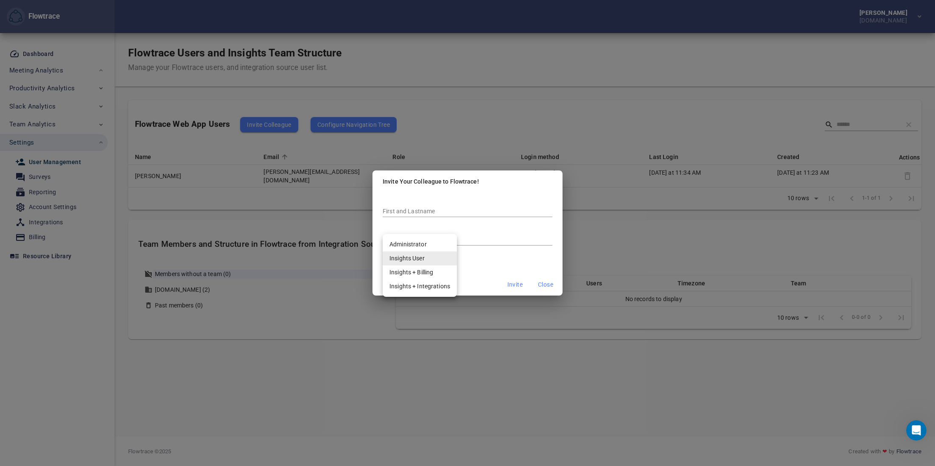
click at [416, 258] on body "Flowtrace Paul Chen venture30.com Flowtrace Dashboard Meeting Analytics Calenda…" at bounding box center [467, 233] width 935 height 466
click at [556, 289] on button "Close" at bounding box center [545, 285] width 27 height 16
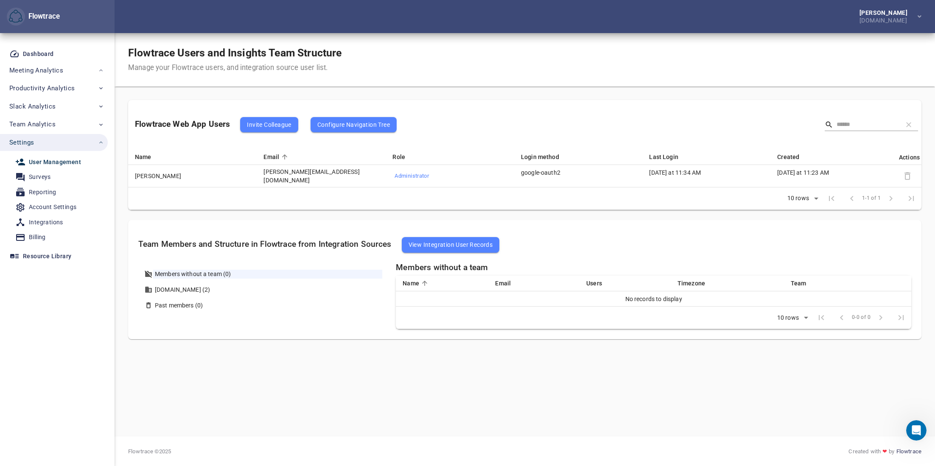
click at [372, 124] on span "Configure Navigation Tree" at bounding box center [353, 125] width 73 height 10
click at [456, 343] on div "Flowtrace Users and Insights Team Structure Manage your Flowtrace users, and in…" at bounding box center [525, 238] width 794 height 383
click at [918, 430] on icon "Open Intercom Messenger" at bounding box center [916, 430] width 14 height 14
